Goal: Task Accomplishment & Management: Manage account settings

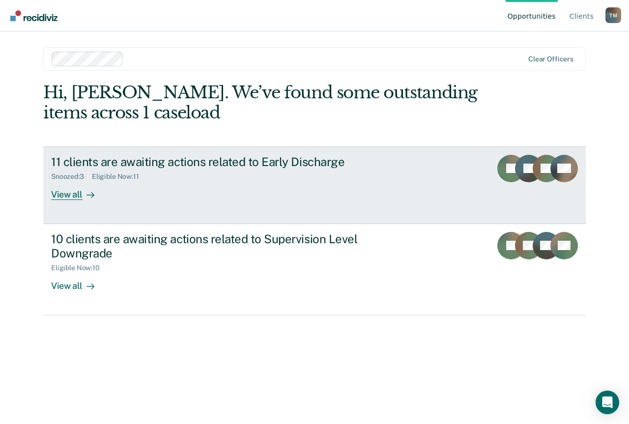
click at [275, 193] on div "11 clients are awaiting actions related to Early Discharge Snoozed : 3 Eligible…" at bounding box center [235, 177] width 368 height 45
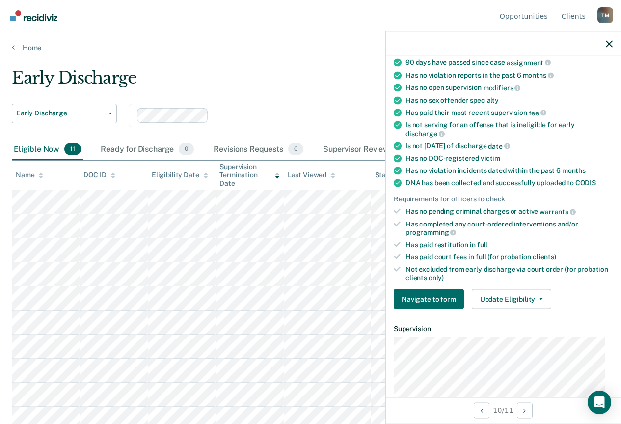
scroll to position [147, 0]
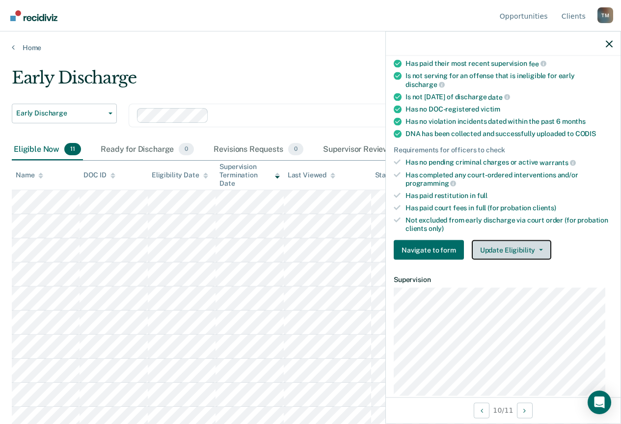
click at [533, 247] on button "Update Eligibility" at bounding box center [512, 250] width 80 height 20
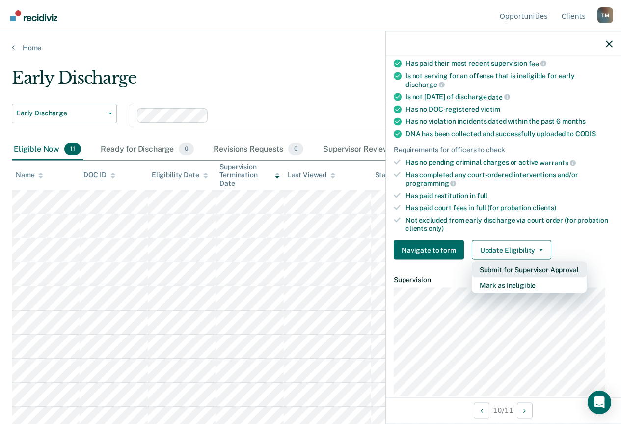
scroll to position [0, 0]
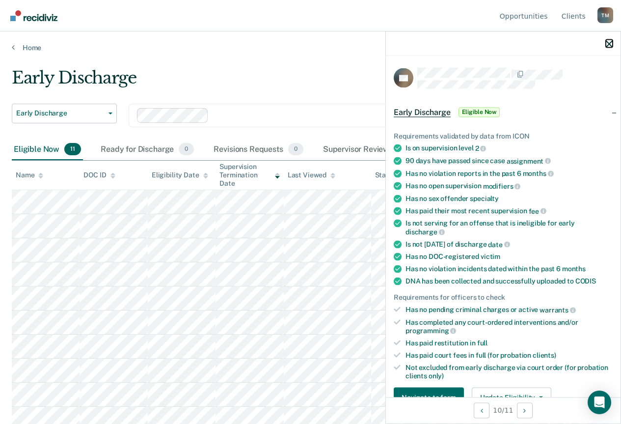
click at [611, 45] on icon "button" at bounding box center [609, 43] width 7 height 7
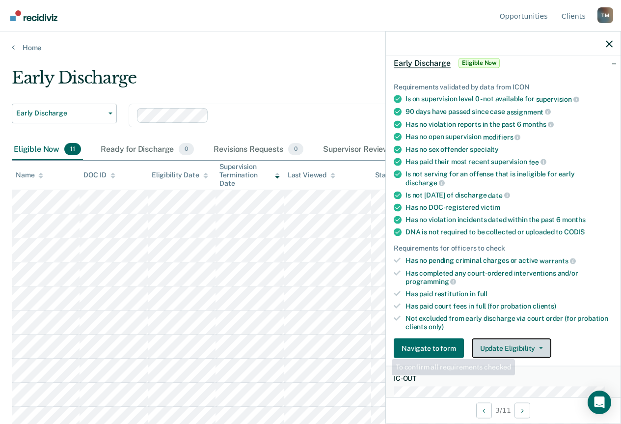
click at [518, 349] on button "Update Eligibility" at bounding box center [512, 348] width 80 height 20
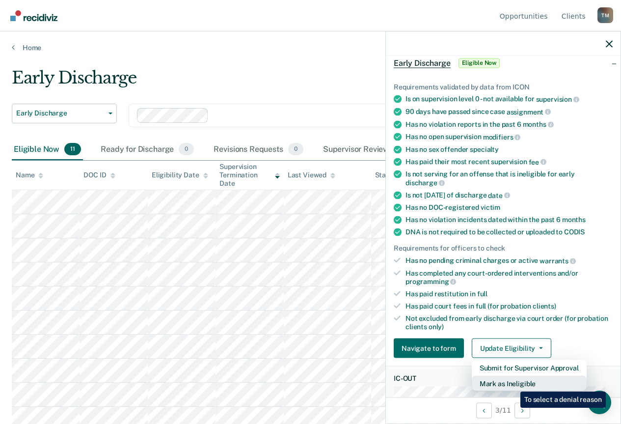
click at [513, 384] on button "Mark as Ineligible" at bounding box center [529, 384] width 115 height 16
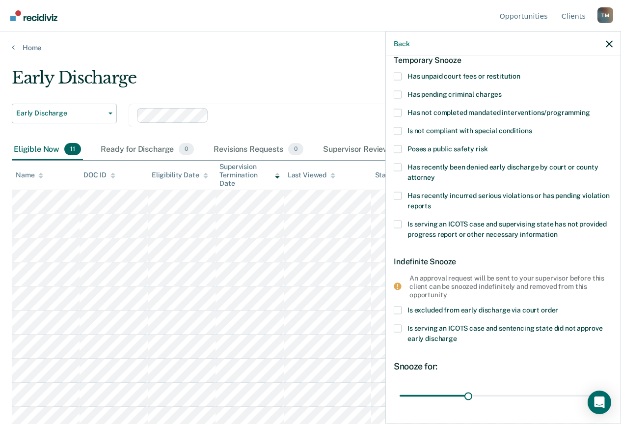
click at [477, 225] on span "Is serving an ICOTS case and supervising state has not provided progress report…" at bounding box center [507, 229] width 199 height 18
click at [558, 230] on input "Is serving an ICOTS case and supervising state has not provided progress report…" at bounding box center [558, 230] width 0 height 0
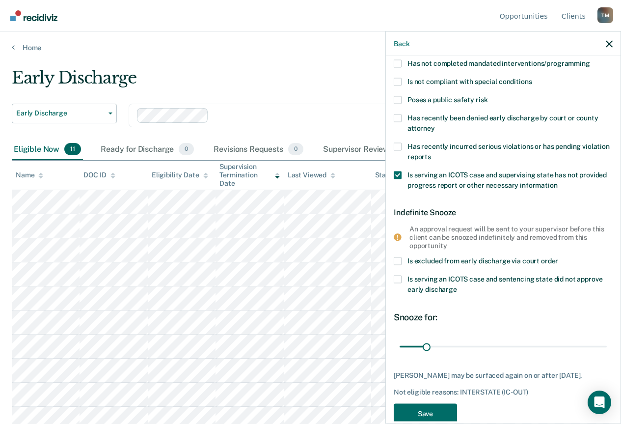
scroll to position [117, 0]
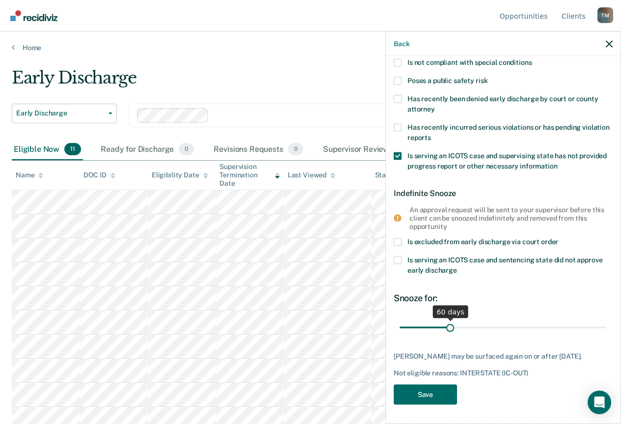
drag, startPoint x: 424, startPoint y: 326, endPoint x: 448, endPoint y: 327, distance: 24.1
type input "60"
click at [448, 327] on input "range" at bounding box center [503, 327] width 207 height 17
click at [443, 394] on button "Save" at bounding box center [425, 395] width 63 height 20
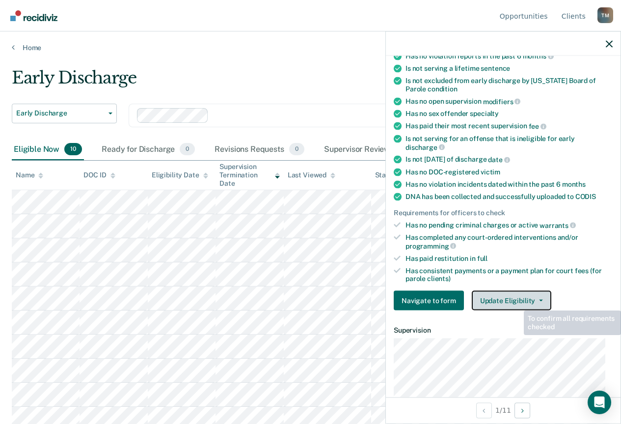
click at [517, 302] on button "Update Eligibility" at bounding box center [512, 301] width 80 height 20
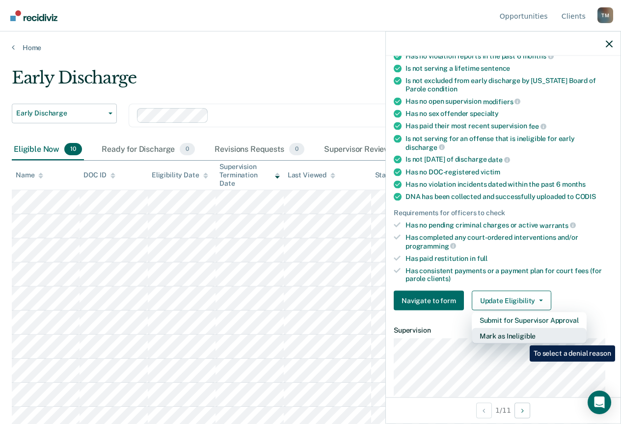
click at [523, 338] on button "Mark as Ineligible" at bounding box center [529, 336] width 115 height 16
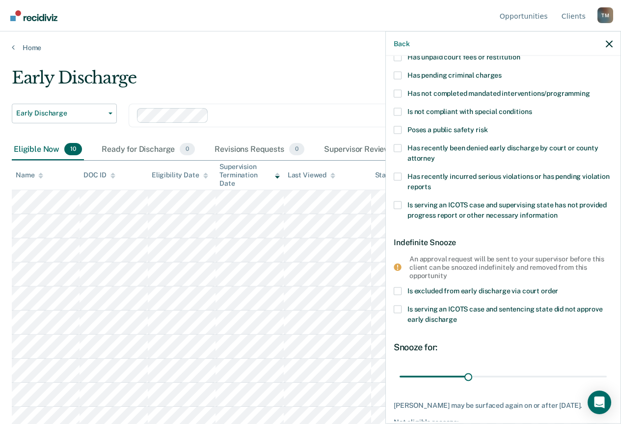
scroll to position [19, 0]
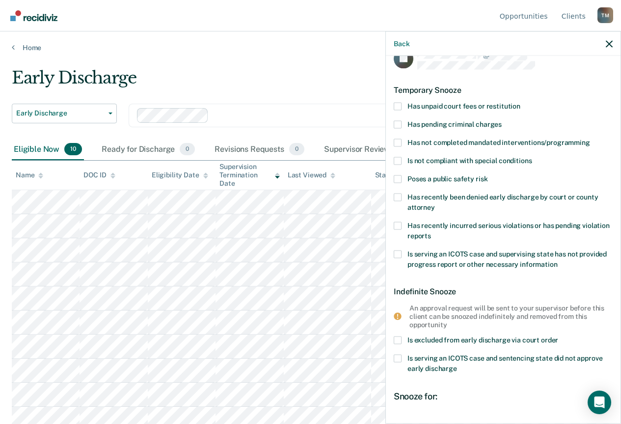
click at [488, 107] on span "Has unpaid court fees or restitution" at bounding box center [464, 106] width 113 height 8
click at [521, 102] on input "Has unpaid court fees or restitution" at bounding box center [521, 102] width 0 height 0
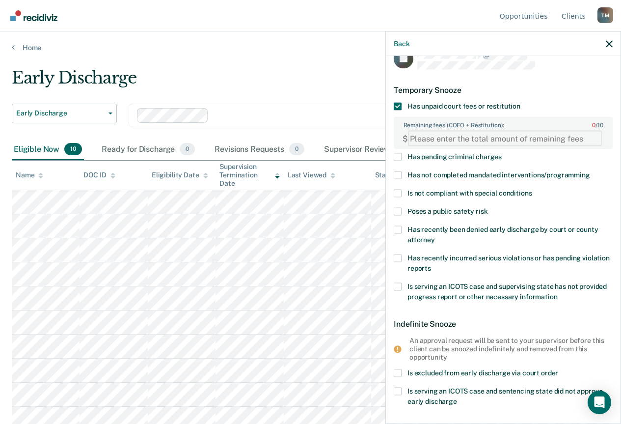
click at [499, 139] on FEESReasonInput "Remaining fees (COFO + Restitution): 0 / 10" at bounding box center [505, 139] width 194 height 16
click at [447, 139] on FEESReasonInput "Remaining fees (COFO + Restitution): 0 / 10" at bounding box center [505, 139] width 194 height 16
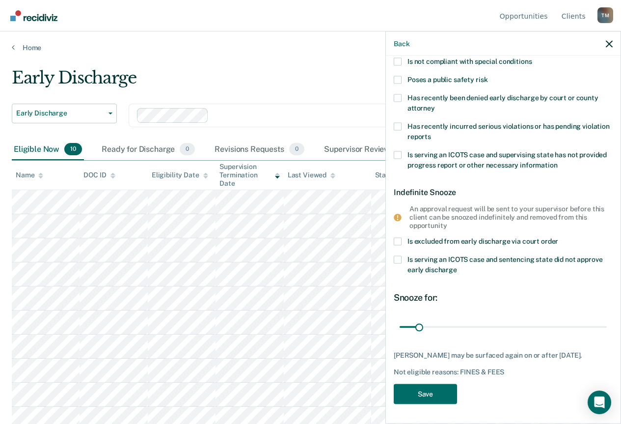
scroll to position [7, 0]
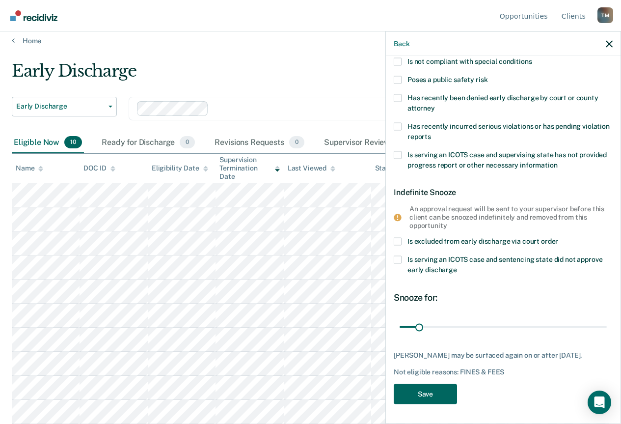
type FEESReasonInput "6991.44"
click at [421, 396] on button "Save" at bounding box center [425, 394] width 63 height 20
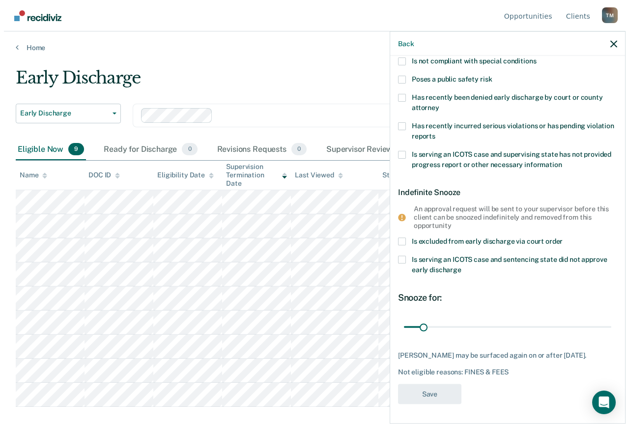
scroll to position [0, 0]
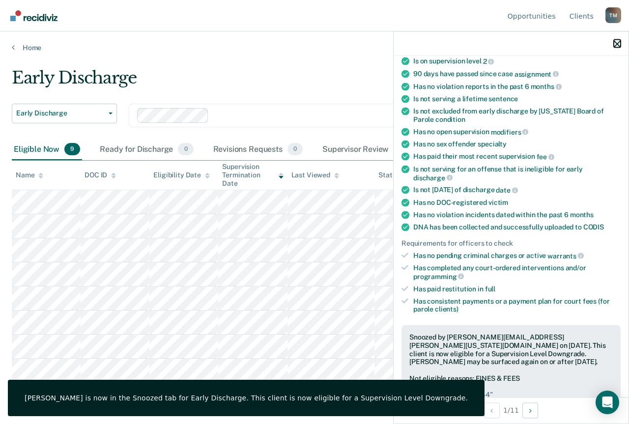
click at [615, 45] on icon "button" at bounding box center [616, 43] width 7 height 7
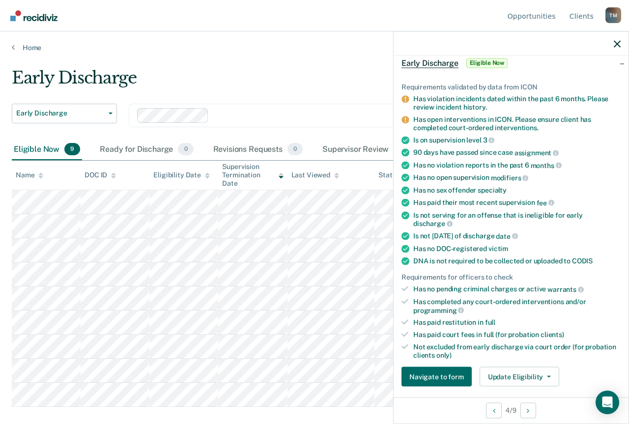
scroll to position [98, 0]
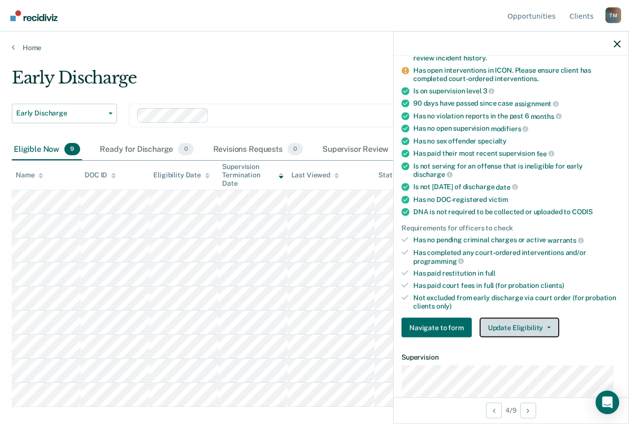
click at [543, 327] on span "button" at bounding box center [547, 328] width 8 height 2
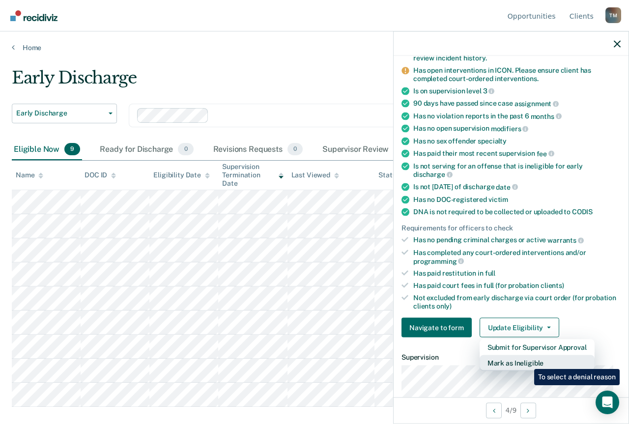
click at [526, 361] on button "Mark as Ineligible" at bounding box center [536, 363] width 115 height 16
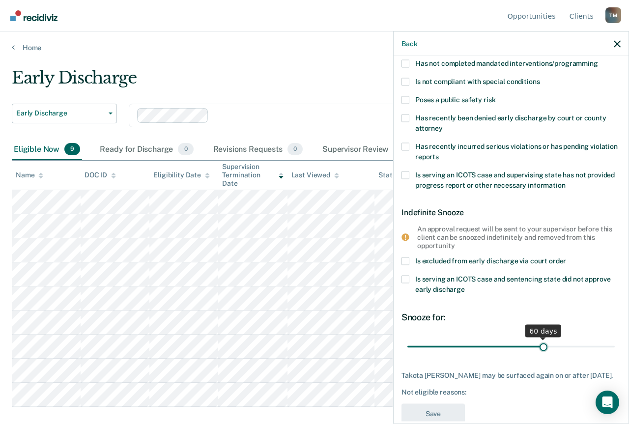
drag, startPoint x: 497, startPoint y: 346, endPoint x: 538, endPoint y: 346, distance: 41.3
type input "60"
click at [538, 346] on input "range" at bounding box center [510, 346] width 207 height 17
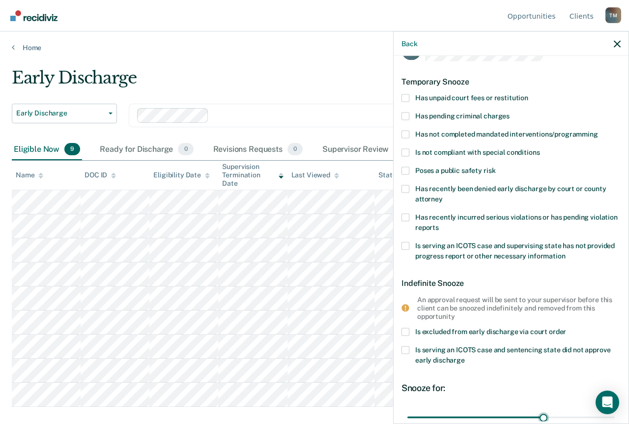
scroll to position [0, 0]
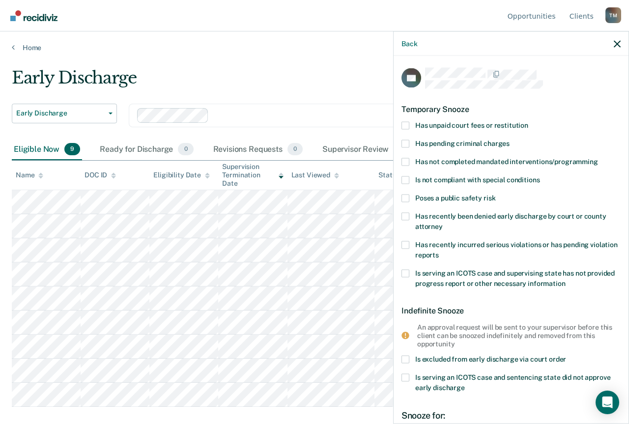
click at [499, 160] on span "Has not completed mandated interventions/programming" at bounding box center [506, 161] width 183 height 8
click at [598, 158] on input "Has not completed mandated interventions/programming" at bounding box center [598, 158] width 0 height 0
click at [485, 246] on span "Has recently incurred serious violations or has pending violation reports" at bounding box center [516, 249] width 202 height 18
click at [439, 251] on input "Has recently incurred serious violations or has pending violation reports" at bounding box center [439, 251] width 0 height 0
click at [456, 160] on span "Has not completed mandated interventions/programming" at bounding box center [506, 161] width 183 height 8
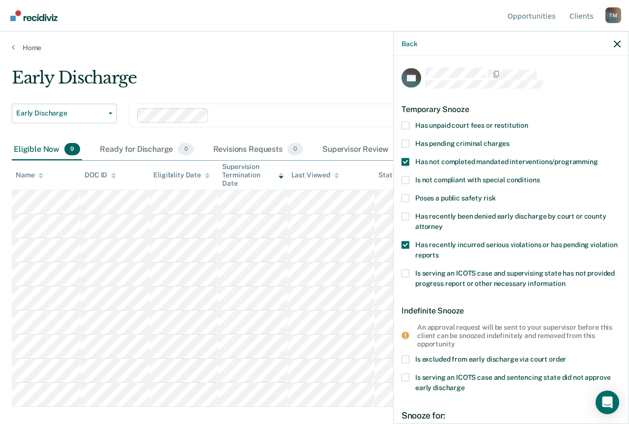
click at [598, 158] on input "Has not completed mandated interventions/programming" at bounding box center [598, 158] width 0 height 0
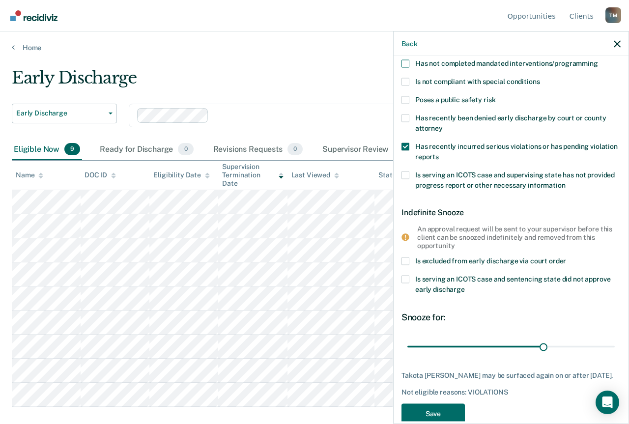
scroll to position [125, 0]
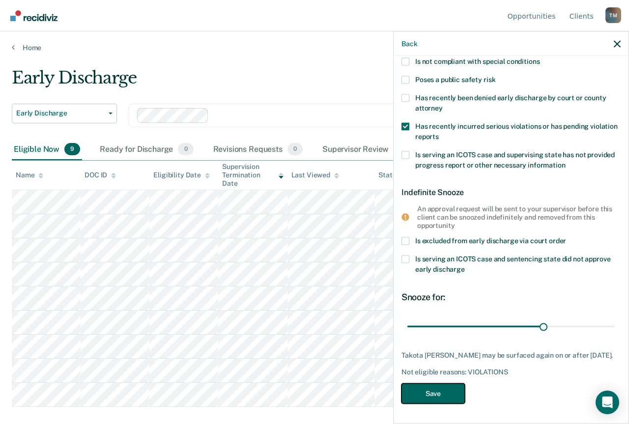
click at [442, 391] on button "Save" at bounding box center [432, 394] width 63 height 20
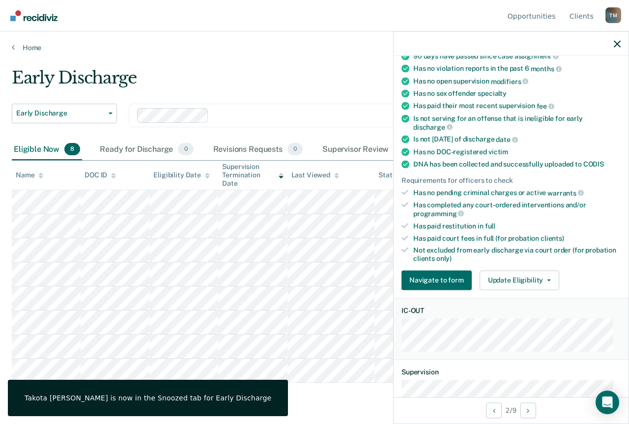
scroll to position [105, 0]
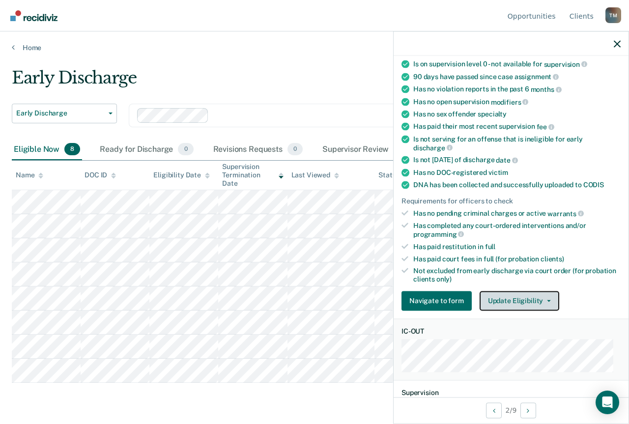
click at [518, 303] on button "Update Eligibility" at bounding box center [519, 301] width 80 height 20
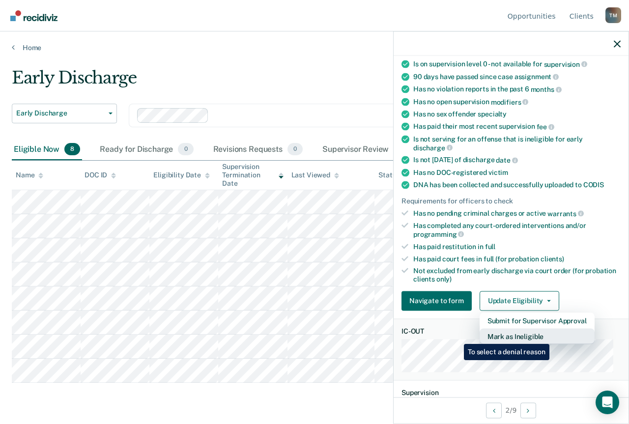
click at [551, 336] on button "Mark as Ineligible" at bounding box center [536, 336] width 115 height 16
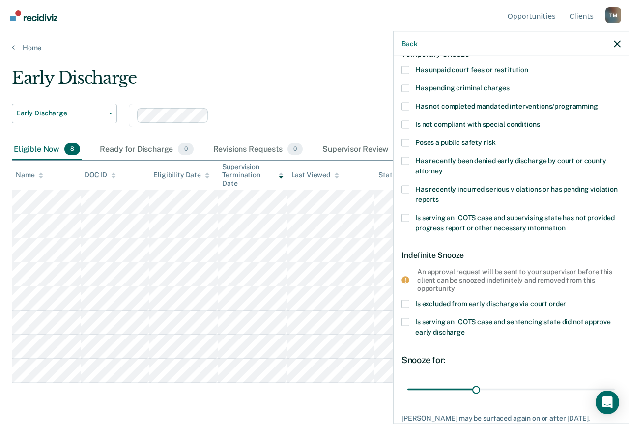
scroll to position [6, 0]
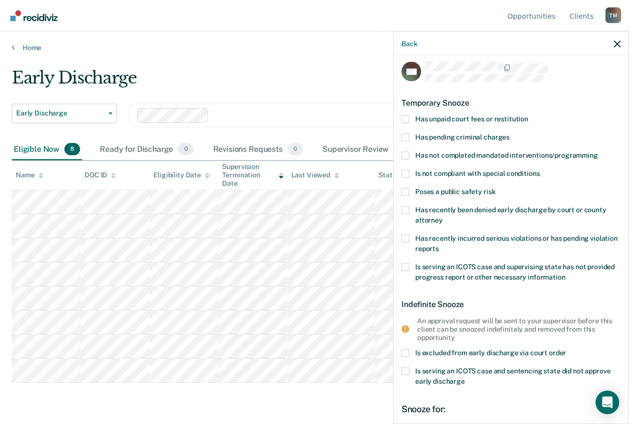
click at [460, 270] on label "Is serving an ICOTS case and supervising state has not provided progress report…" at bounding box center [510, 273] width 219 height 21
click at [565, 273] on input "Is serving an ICOTS case and supervising state has not provided progress report…" at bounding box center [565, 273] width 0 height 0
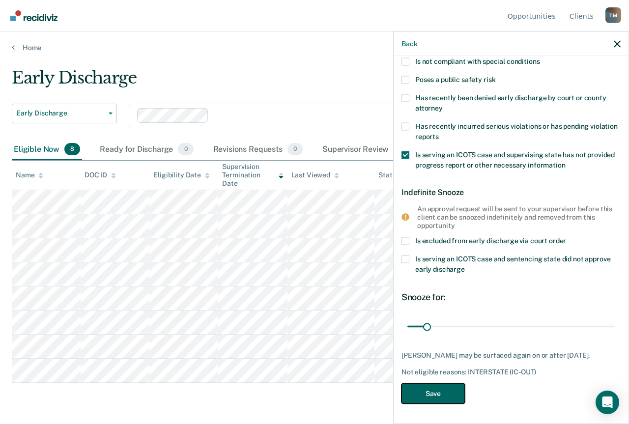
click at [447, 393] on button "Save" at bounding box center [432, 394] width 63 height 20
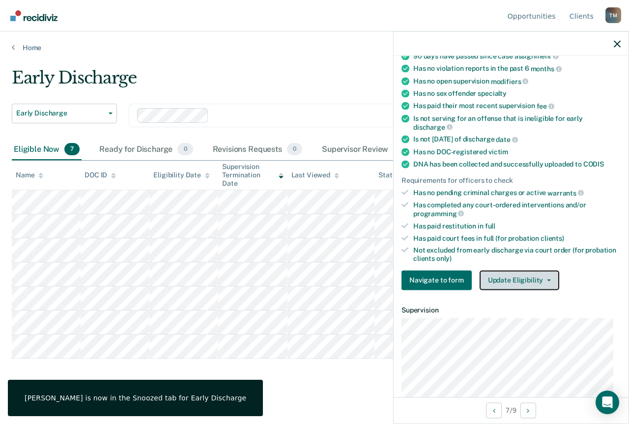
click at [519, 280] on button "Update Eligibility" at bounding box center [519, 280] width 80 height 20
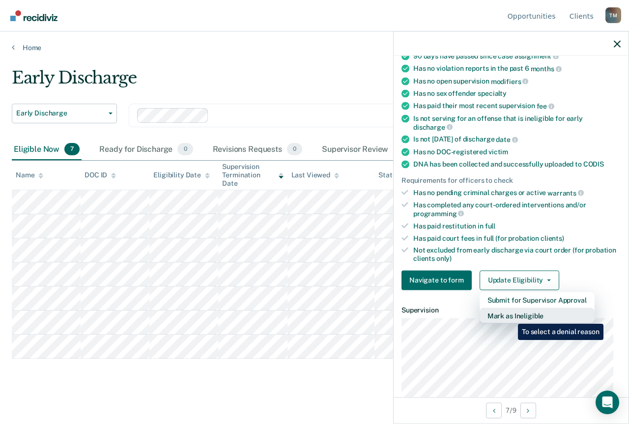
click at [510, 316] on button "Mark as Ineligible" at bounding box center [536, 315] width 115 height 16
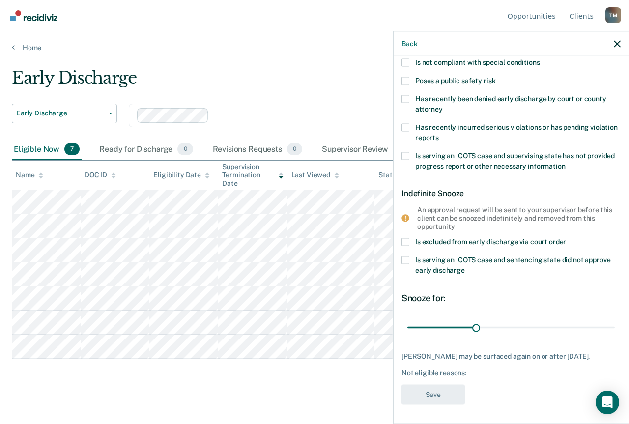
scroll to position [68, 0]
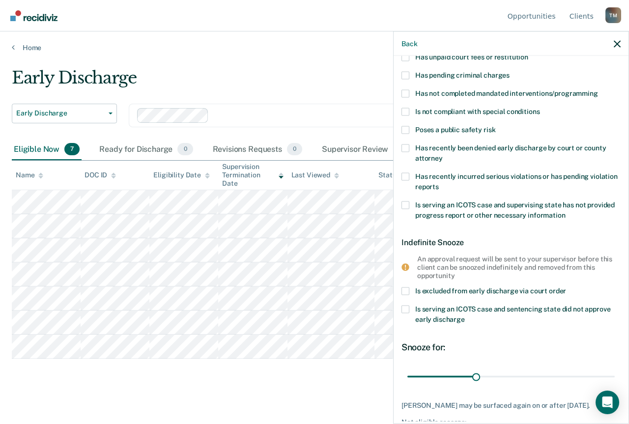
click at [517, 92] on span "Has not completed mandated interventions/programming" at bounding box center [506, 93] width 183 height 8
click at [598, 89] on input "Has not completed mandated interventions/programming" at bounding box center [598, 89] width 0 height 0
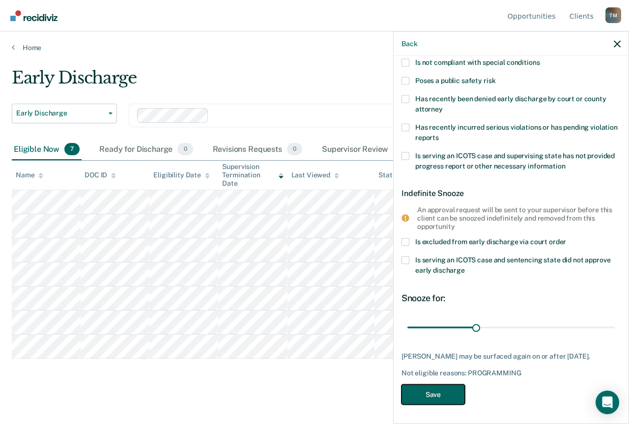
click at [446, 395] on button "Save" at bounding box center [432, 395] width 63 height 20
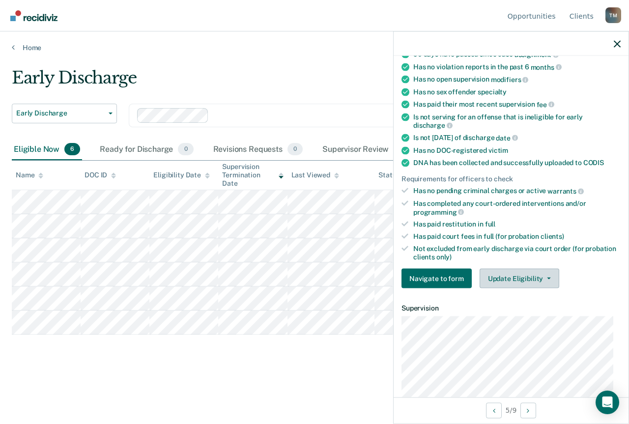
scroll to position [246, 0]
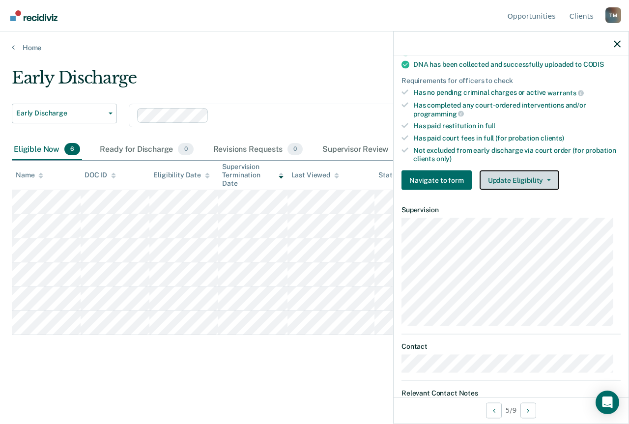
click at [537, 180] on button "Update Eligibility" at bounding box center [519, 180] width 80 height 20
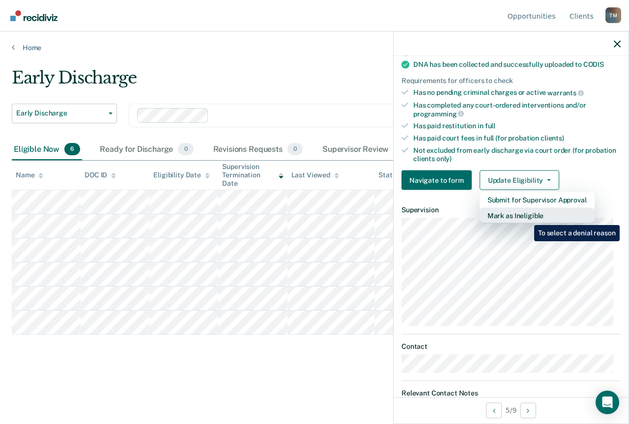
click at [527, 218] on button "Mark as Ineligible" at bounding box center [536, 216] width 115 height 16
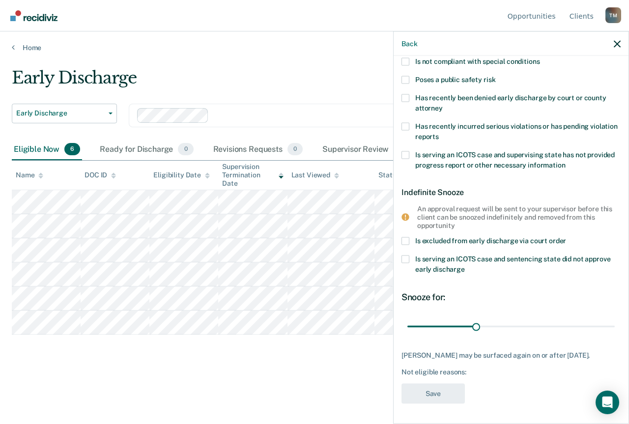
scroll to position [0, 0]
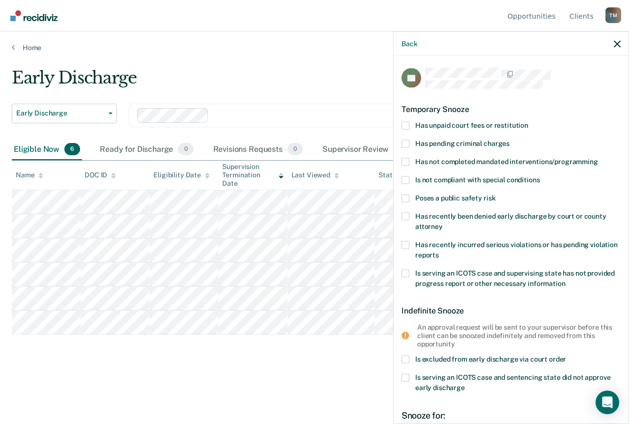
click at [494, 158] on span "Has not completed mandated interventions/programming" at bounding box center [506, 161] width 183 height 8
click at [598, 158] on input "Has not completed mandated interventions/programming" at bounding box center [598, 158] width 0 height 0
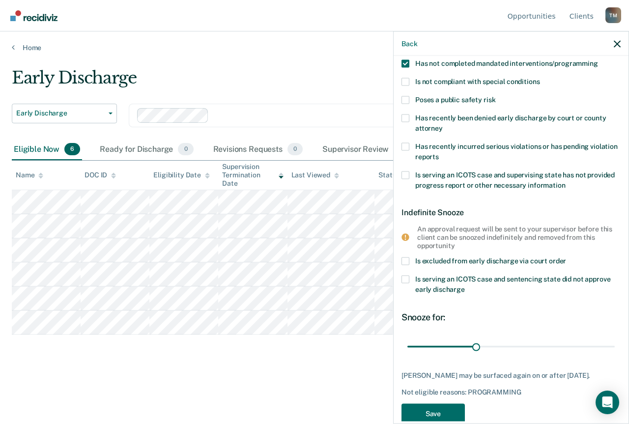
scroll to position [125, 0]
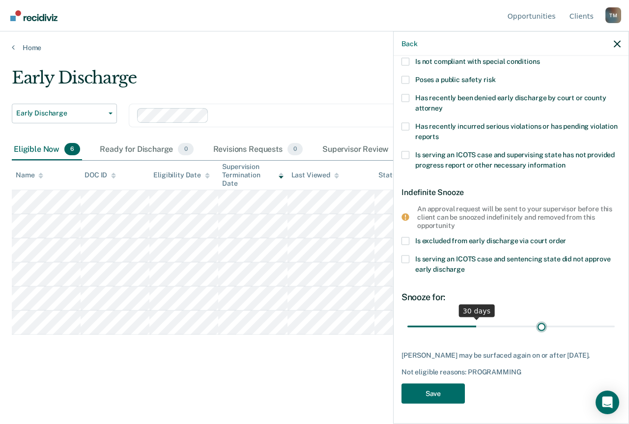
click at [535, 318] on input "range" at bounding box center [510, 326] width 207 height 17
type input "60"
click at [539, 320] on input "range" at bounding box center [510, 326] width 207 height 17
click at [430, 392] on button "Save" at bounding box center [432, 394] width 63 height 20
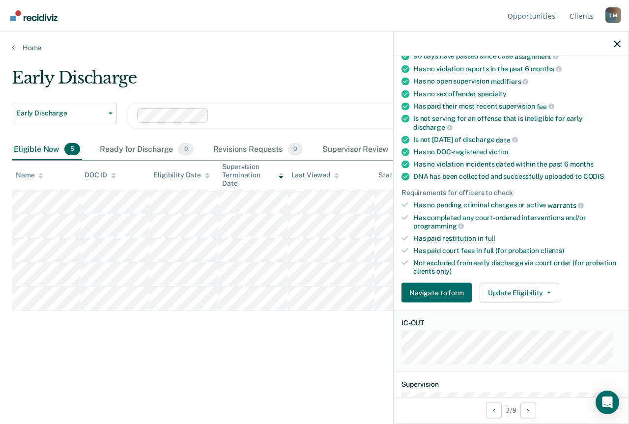
scroll to position [84, 0]
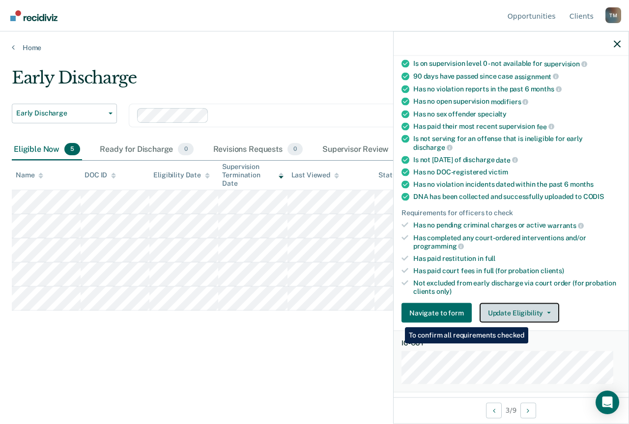
click at [531, 312] on button "Update Eligibility" at bounding box center [519, 313] width 80 height 20
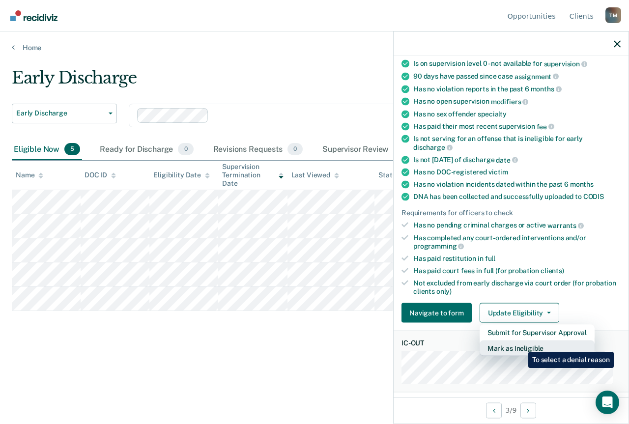
click at [521, 345] on button "Mark as Ineligible" at bounding box center [536, 348] width 115 height 16
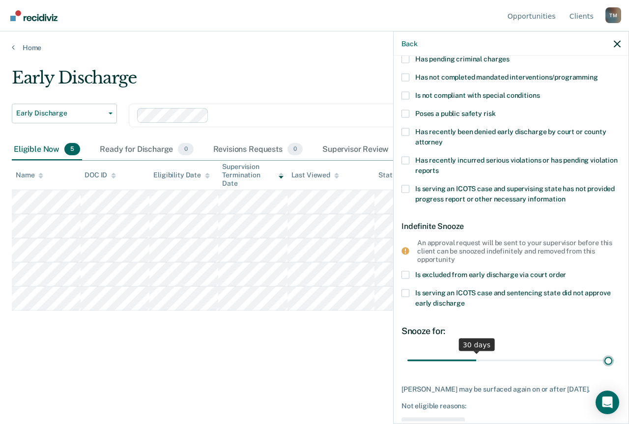
click at [602, 359] on input "range" at bounding box center [510, 360] width 207 height 17
drag, startPoint x: 602, startPoint y: 359, endPoint x: 611, endPoint y: 361, distance: 10.1
type input "90"
click at [611, 361] on input "range" at bounding box center [510, 360] width 207 height 17
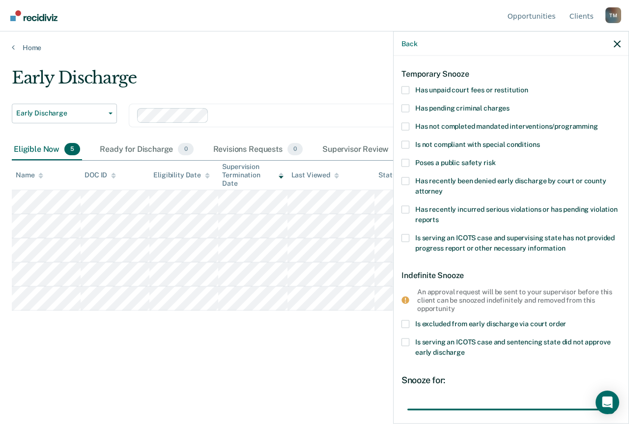
click at [443, 215] on span "Has recently incurred serious violations or has pending violation reports" at bounding box center [516, 214] width 202 height 18
click at [439, 216] on input "Has recently incurred serious violations or has pending violation reports" at bounding box center [439, 216] width 0 height 0
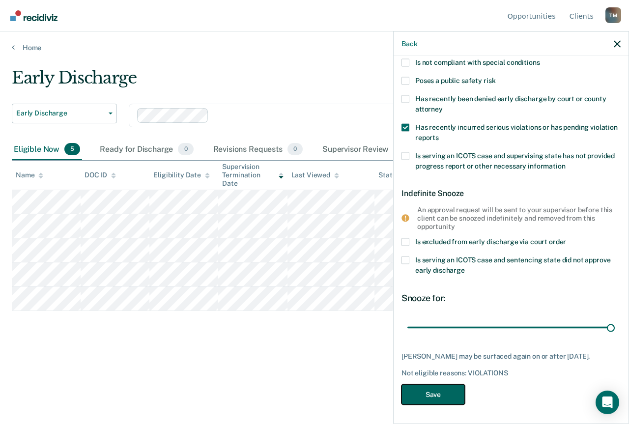
click at [455, 392] on button "Save" at bounding box center [432, 395] width 63 height 20
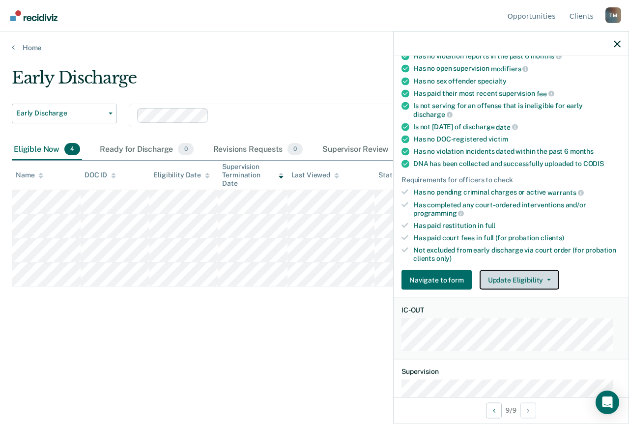
click at [539, 275] on button "Update Eligibility" at bounding box center [519, 280] width 80 height 20
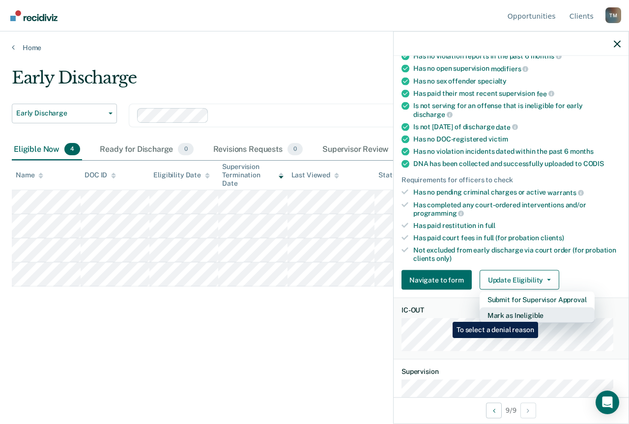
click at [540, 314] on button "Mark as Ineligible" at bounding box center [536, 315] width 115 height 16
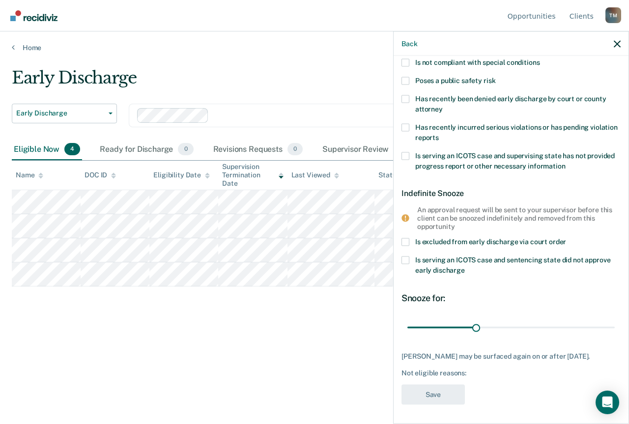
click at [489, 159] on label "Is serving an ICOTS case and supervising state has not provided progress report…" at bounding box center [510, 162] width 219 height 21
click at [565, 162] on input "Is serving an ICOTS case and supervising state has not provided progress report…" at bounding box center [565, 162] width 0 height 0
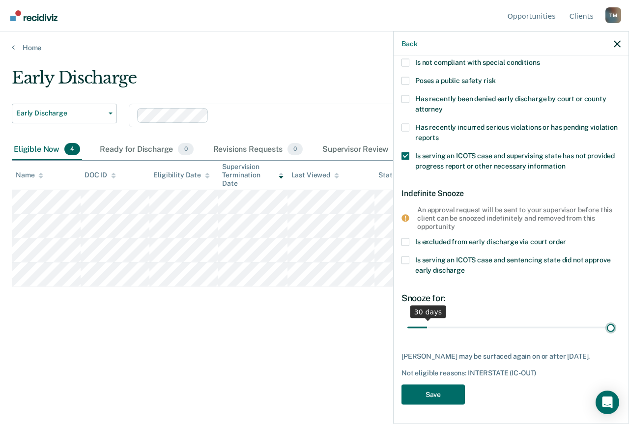
click at [605, 326] on input "range" at bounding box center [510, 327] width 207 height 17
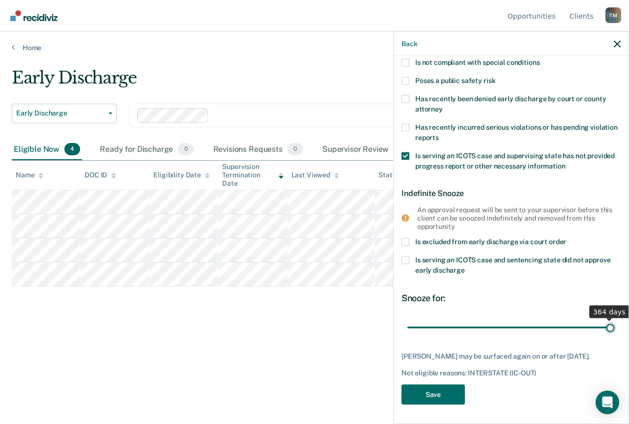
click at [603, 328] on input "range" at bounding box center [510, 327] width 207 height 17
type input "365"
click at [604, 328] on input "range" at bounding box center [510, 327] width 207 height 17
click at [450, 392] on button "Save" at bounding box center [432, 395] width 63 height 20
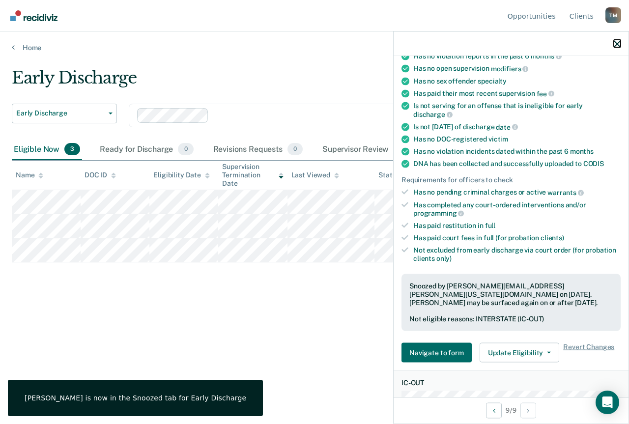
click at [616, 42] on icon "button" at bounding box center [616, 43] width 7 height 7
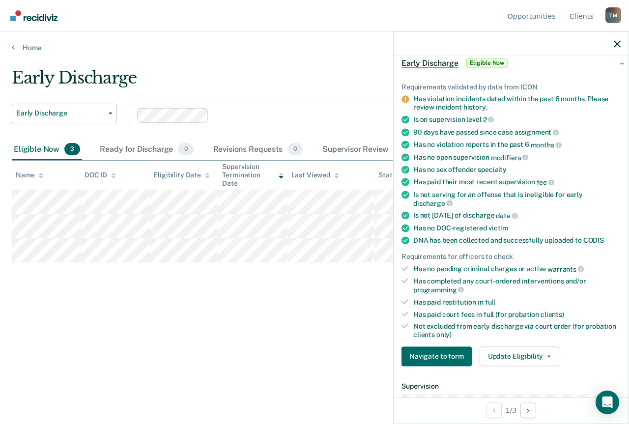
scroll to position [147, 0]
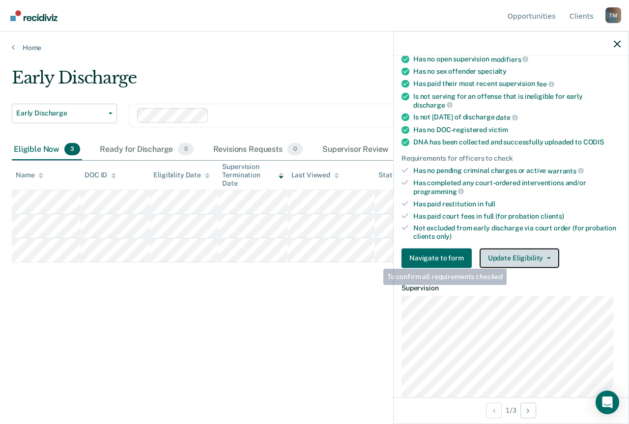
click at [516, 260] on button "Update Eligibility" at bounding box center [519, 258] width 80 height 20
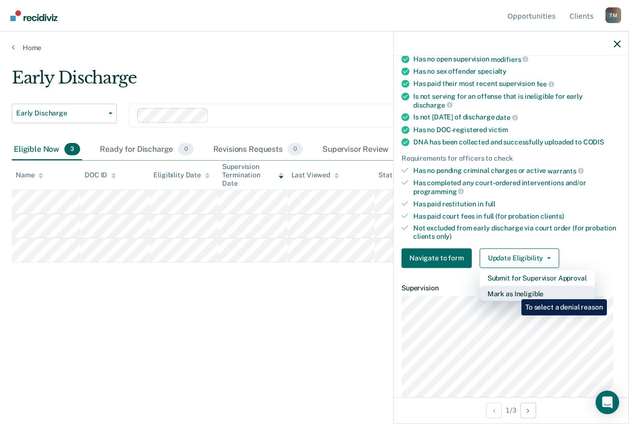
click at [514, 292] on button "Mark as Ineligible" at bounding box center [536, 293] width 115 height 16
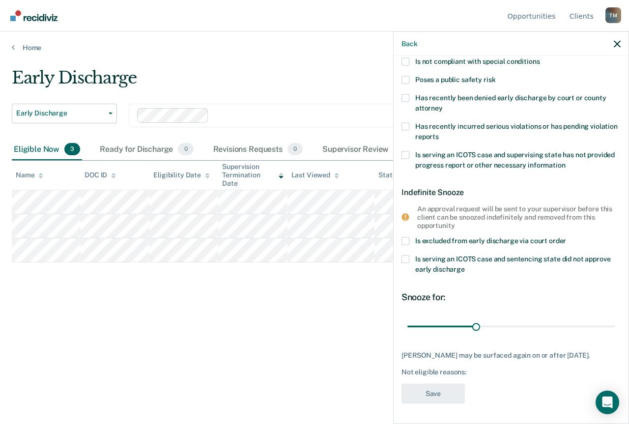
scroll to position [125, 0]
drag, startPoint x: 502, startPoint y: 318, endPoint x: 516, endPoint y: 321, distance: 14.5
type input "50"
click at [516, 321] on input "range" at bounding box center [510, 326] width 207 height 17
click at [477, 368] on div "Not eligible reasons:" at bounding box center [510, 371] width 219 height 8
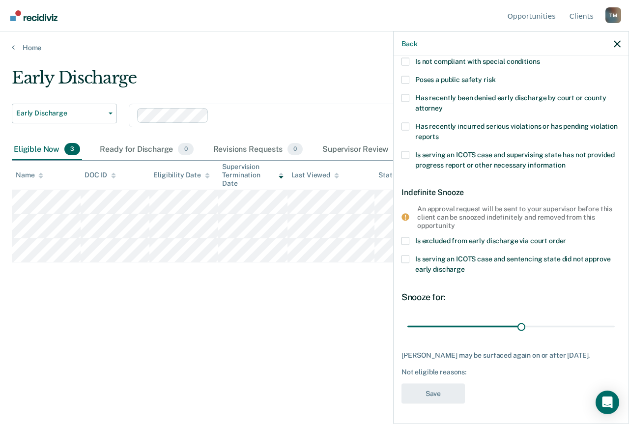
click at [462, 351] on div "[PERSON_NAME] may be surfaced again on or after [DATE]." at bounding box center [510, 355] width 219 height 8
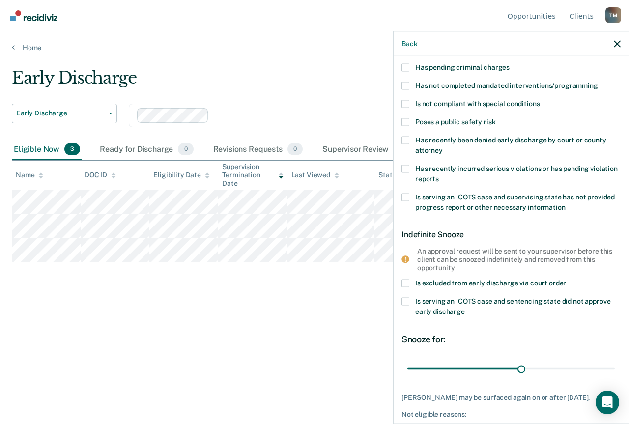
scroll to position [27, 0]
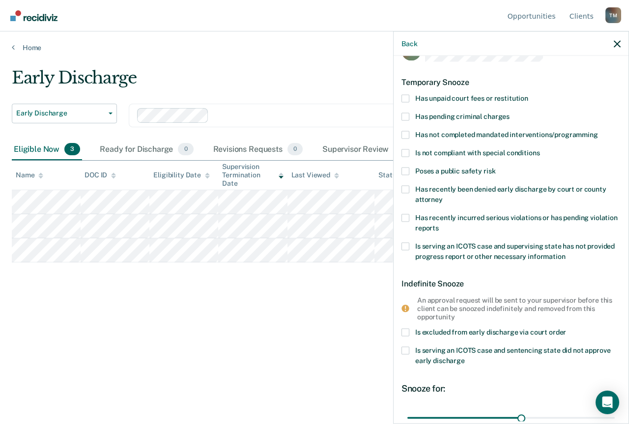
click at [527, 134] on span "Has not completed mandated interventions/programming" at bounding box center [506, 134] width 183 height 8
click at [598, 131] on input "Has not completed mandated interventions/programming" at bounding box center [598, 131] width 0 height 0
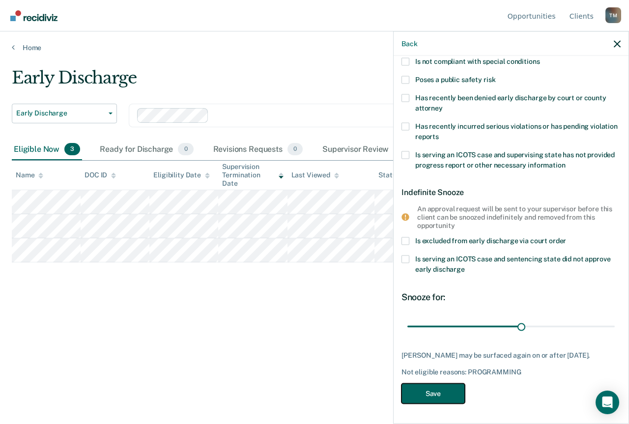
click at [459, 392] on button "Save" at bounding box center [432, 394] width 63 height 20
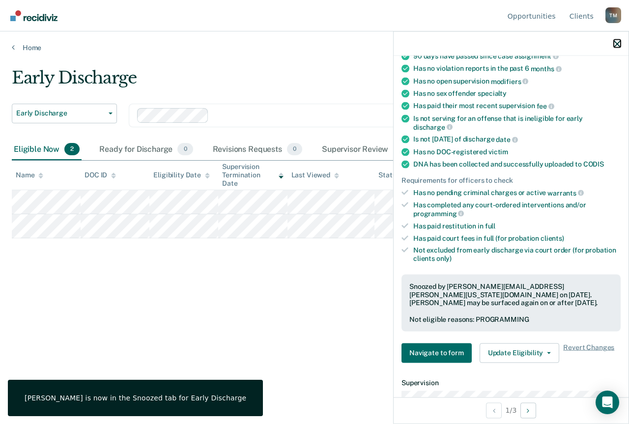
click at [613, 43] on icon "button" at bounding box center [616, 43] width 7 height 7
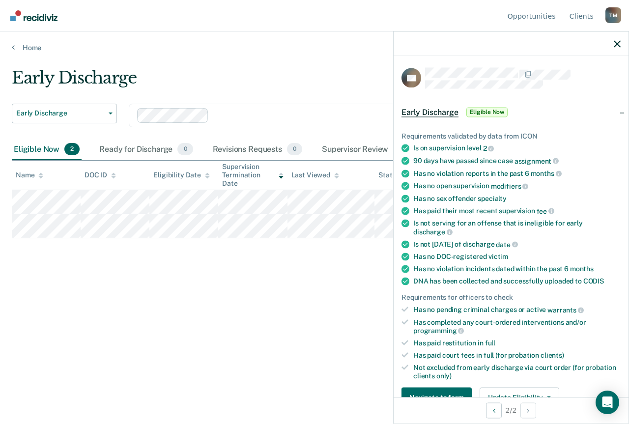
click at [187, 328] on div "Early Discharge Early Discharge Early Discharge Supervision Level Downgrade Cle…" at bounding box center [314, 209] width 605 height 282
drag, startPoint x: 616, startPoint y: 39, endPoint x: 614, endPoint y: 44, distance: 5.1
click at [615, 43] on button "button" at bounding box center [616, 43] width 7 height 8
